Goal: Task Accomplishment & Management: Use online tool/utility

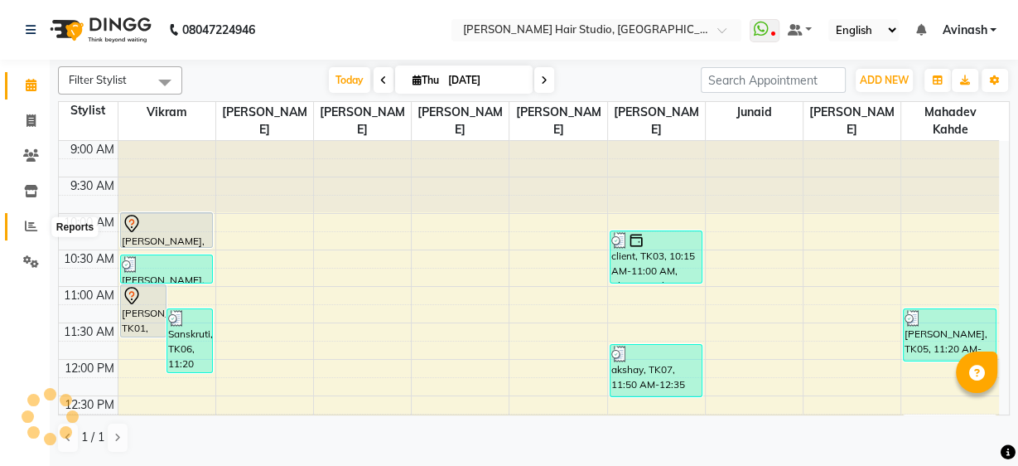
click at [36, 220] on icon at bounding box center [31, 226] width 12 height 12
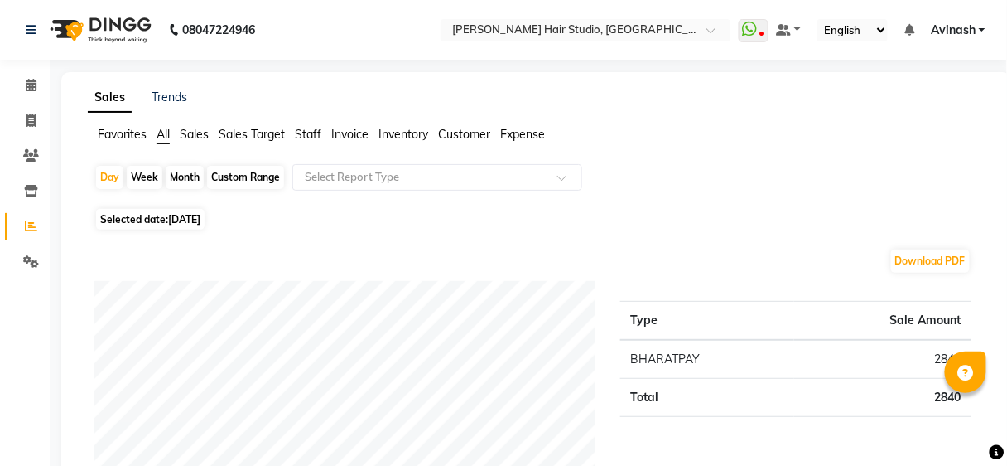
click at [305, 139] on span "Staff" at bounding box center [308, 134] width 27 height 15
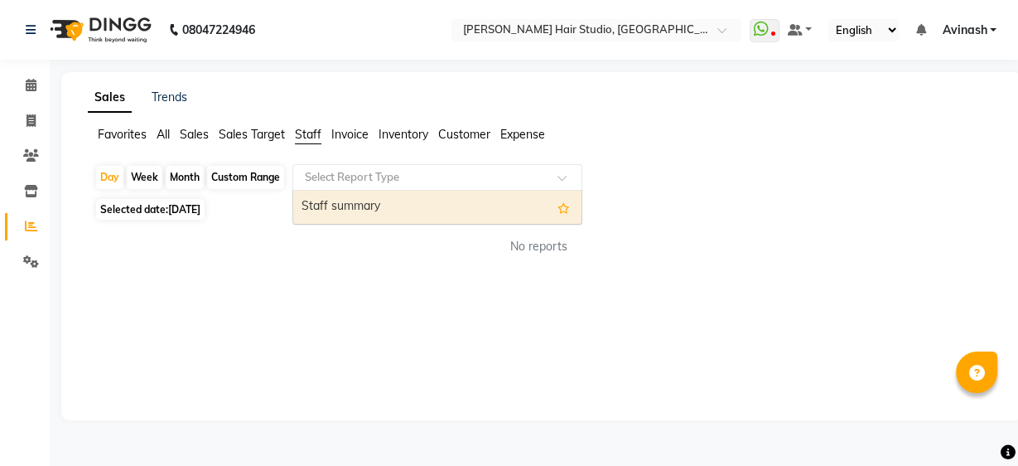
click at [343, 169] on input "text" at bounding box center [421, 177] width 239 height 17
click at [345, 201] on div "Staff summary" at bounding box center [437, 207] width 288 height 33
select select "full_report"
select select "csv"
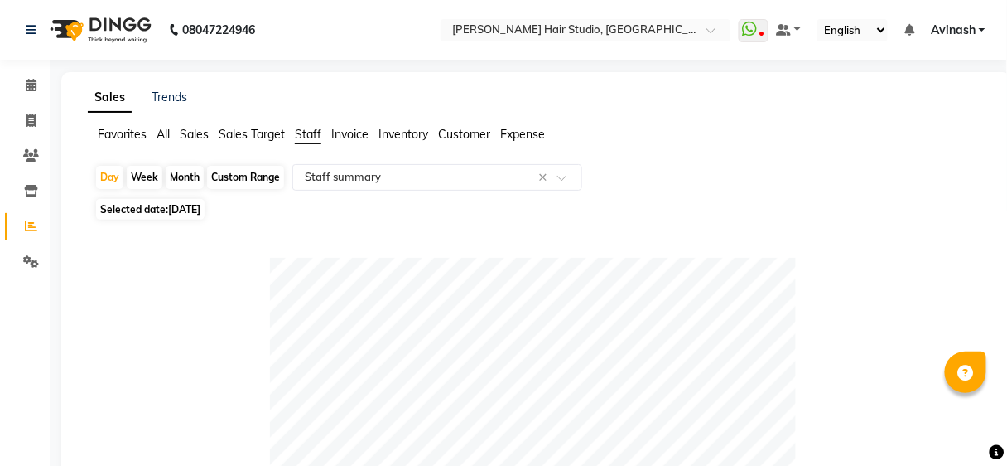
drag, startPoint x: 356, startPoint y: 225, endPoint x: 152, endPoint y: 207, distance: 205.4
click at [188, 204] on span "[DATE]" at bounding box center [184, 209] width 32 height 12
select select "9"
select select "2025"
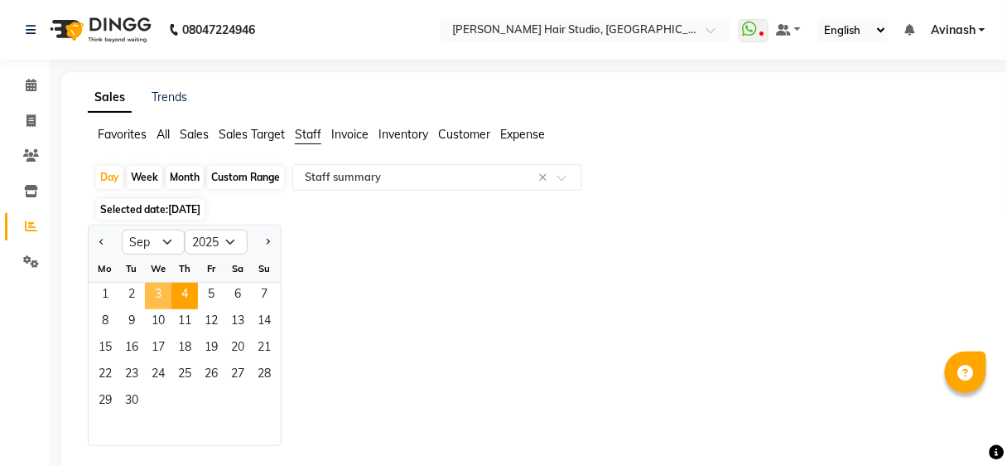
click at [162, 291] on span "3" at bounding box center [158, 296] width 27 height 27
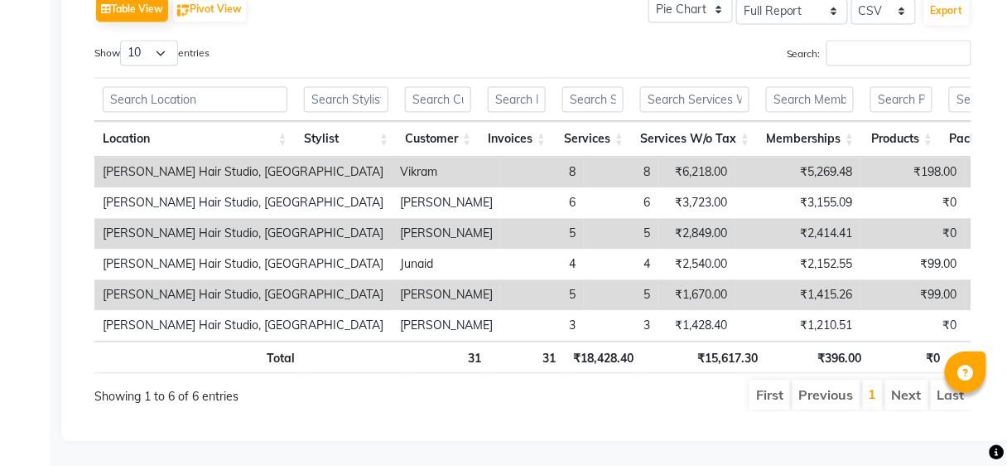
drag, startPoint x: 428, startPoint y: 334, endPoint x: 452, endPoint y: 334, distance: 23.2
click at [452, 341] on th "31" at bounding box center [448, 357] width 83 height 32
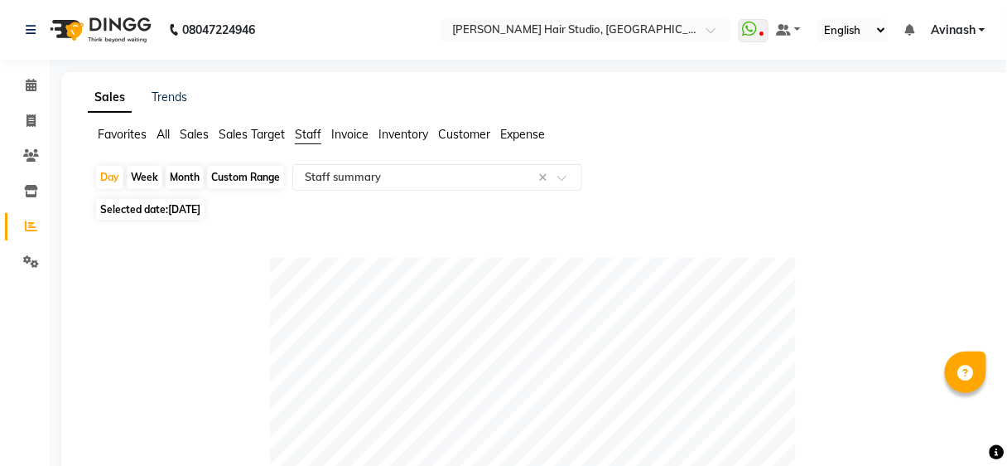
click at [964, 24] on span "Avinash" at bounding box center [953, 30] width 45 height 17
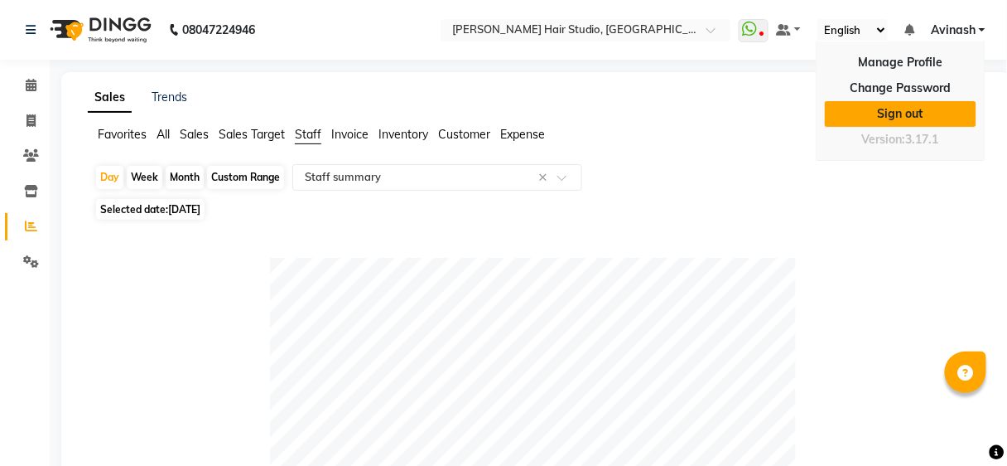
click at [905, 109] on link "Sign out" at bounding box center [901, 114] width 152 height 26
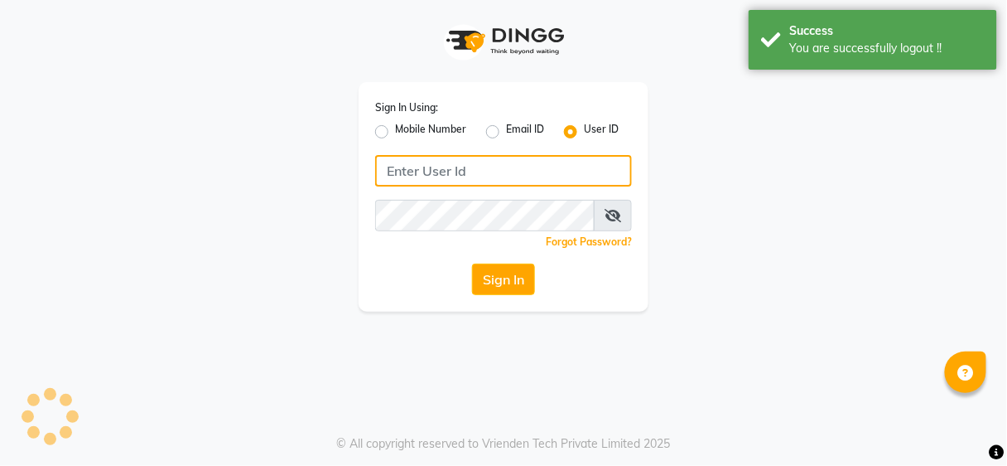
type input "9637373219"
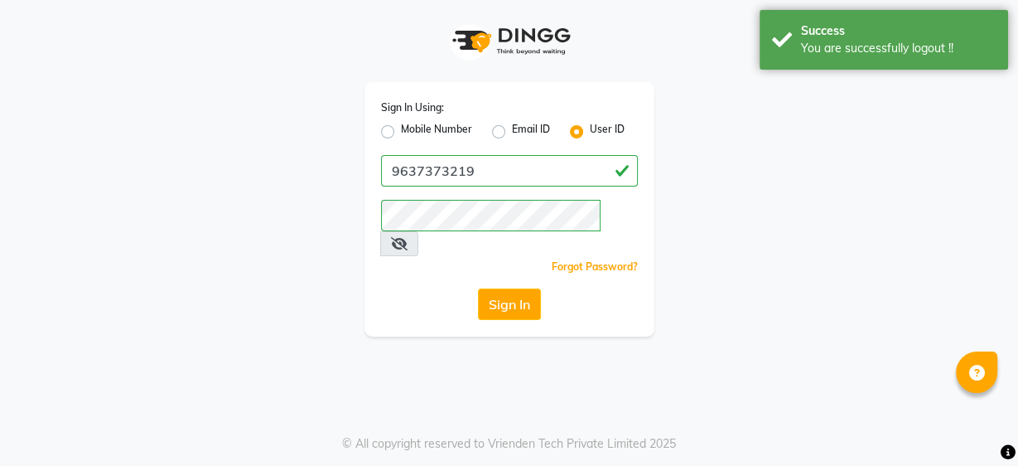
click at [401, 130] on label "Mobile Number" at bounding box center [436, 132] width 71 height 20
click at [401, 130] on input "Mobile Number" at bounding box center [406, 127] width 11 height 11
radio input "true"
radio input "false"
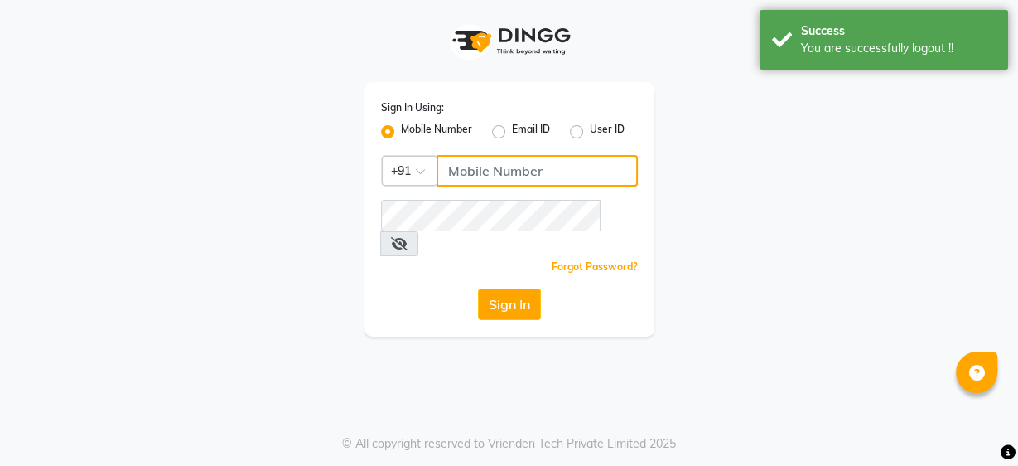
click at [495, 171] on input "Username" at bounding box center [537, 170] width 201 height 31
type input "9860439414"
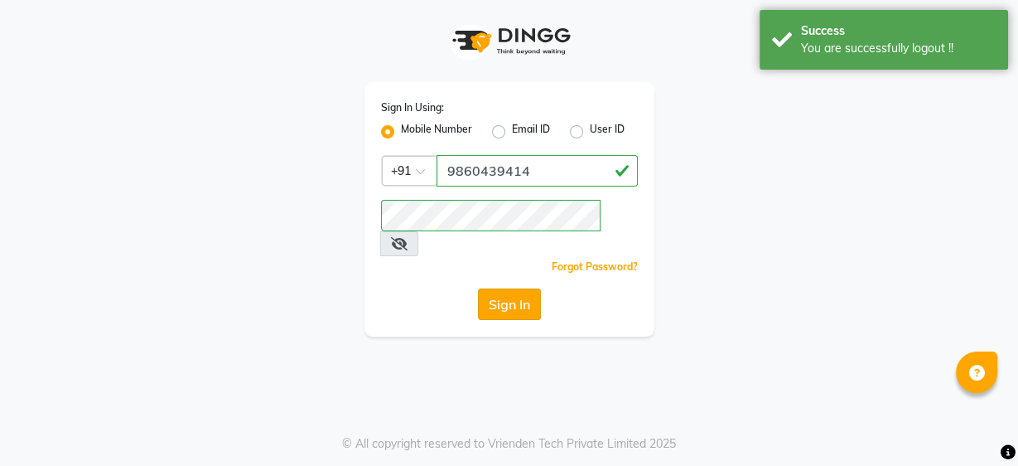
click at [520, 288] on button "Sign In" at bounding box center [509, 303] width 63 height 31
click at [520, 288] on div "Sign In" at bounding box center [509, 303] width 257 height 31
